Goal: Task Accomplishment & Management: Use online tool/utility

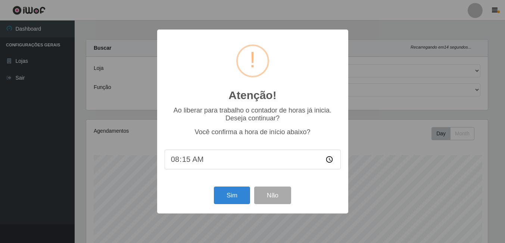
select select "412"
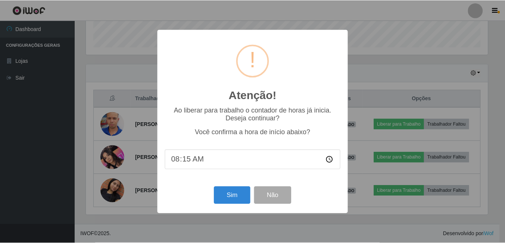
scroll to position [155, 403]
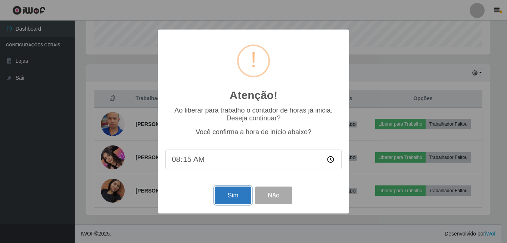
click at [226, 196] on button "Sim" at bounding box center [233, 195] width 36 height 18
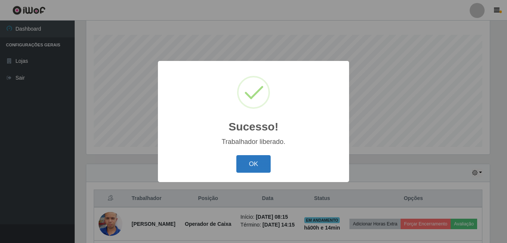
click at [262, 162] on button "OK" at bounding box center [253, 164] width 35 height 18
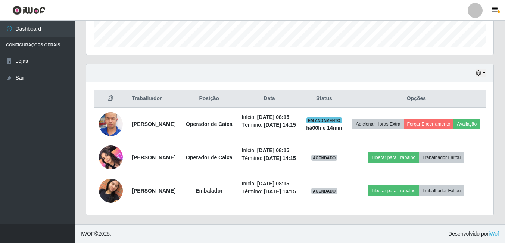
scroll to position [252, 0]
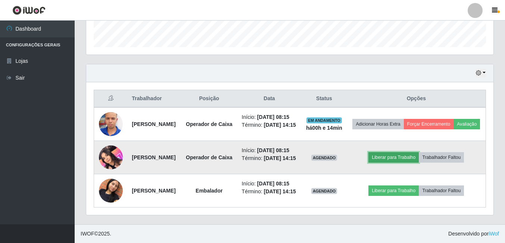
click at [401, 152] on button "Liberar para Trabalho" at bounding box center [393, 157] width 50 height 10
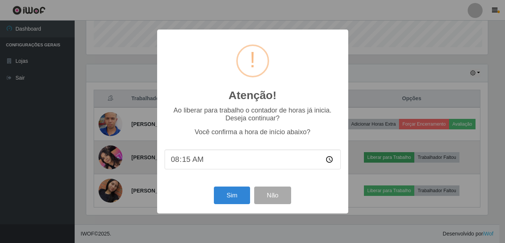
scroll to position [155, 403]
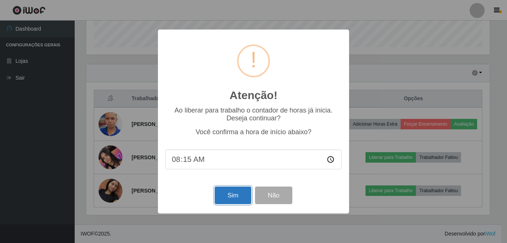
click at [222, 196] on button "Sim" at bounding box center [233, 195] width 36 height 18
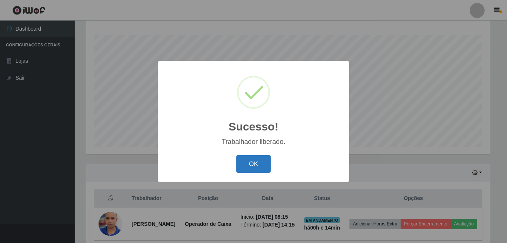
click at [259, 167] on button "OK" at bounding box center [253, 164] width 35 height 18
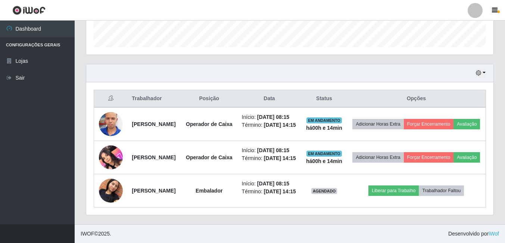
scroll to position [260, 0]
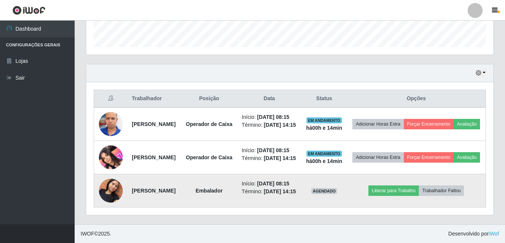
click at [110, 184] on img at bounding box center [111, 190] width 24 height 43
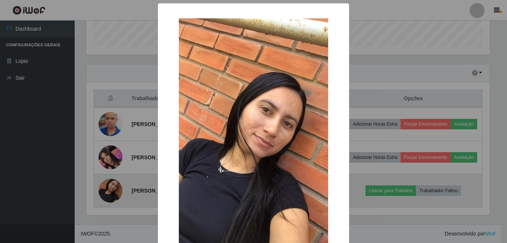
click at [110, 184] on div "× OK Cancel" at bounding box center [253, 121] width 507 height 243
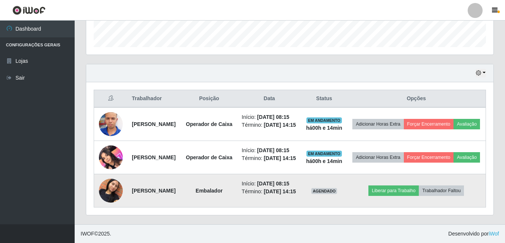
scroll to position [155, 407]
click at [405, 185] on button "Liberar para Trabalho" at bounding box center [393, 190] width 50 height 10
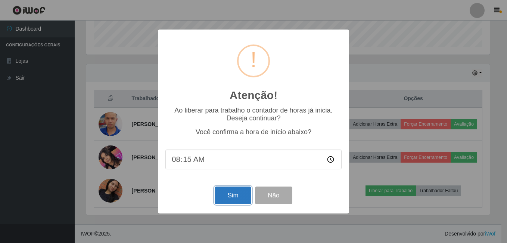
click at [236, 193] on button "Sim" at bounding box center [233, 195] width 36 height 18
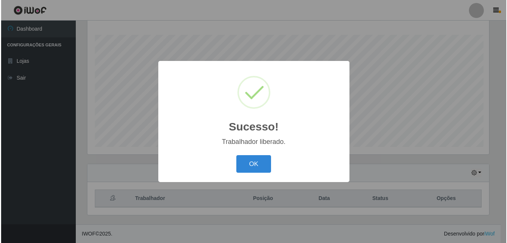
scroll to position [0, 0]
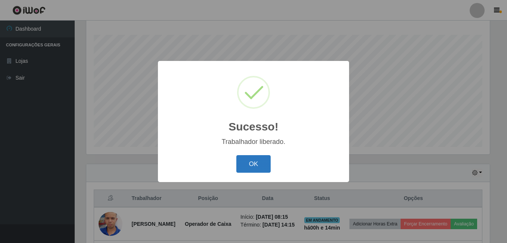
click at [245, 166] on button "OK" at bounding box center [253, 164] width 35 height 18
